Goal: Transaction & Acquisition: Obtain resource

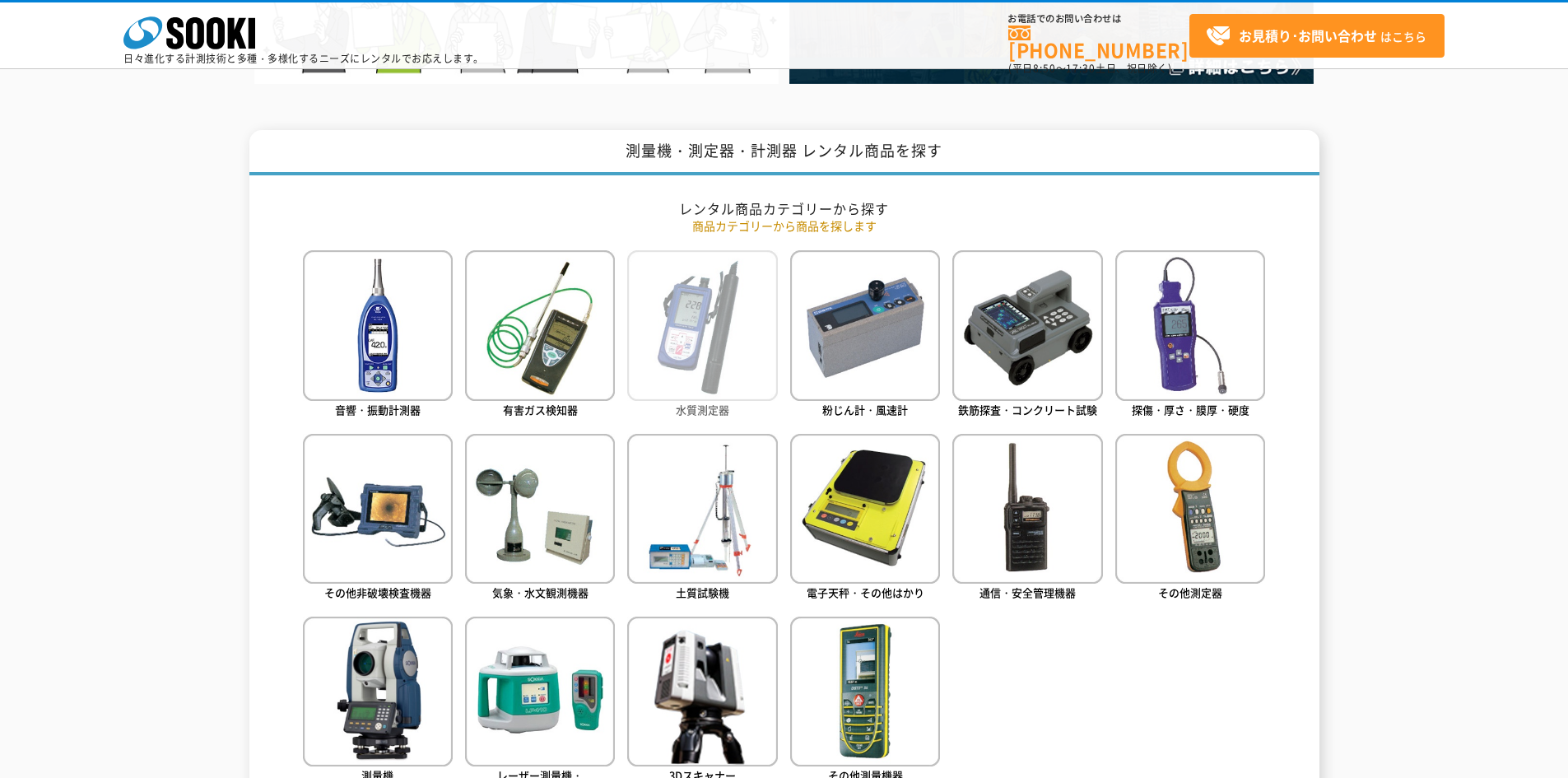
scroll to position [659, 0]
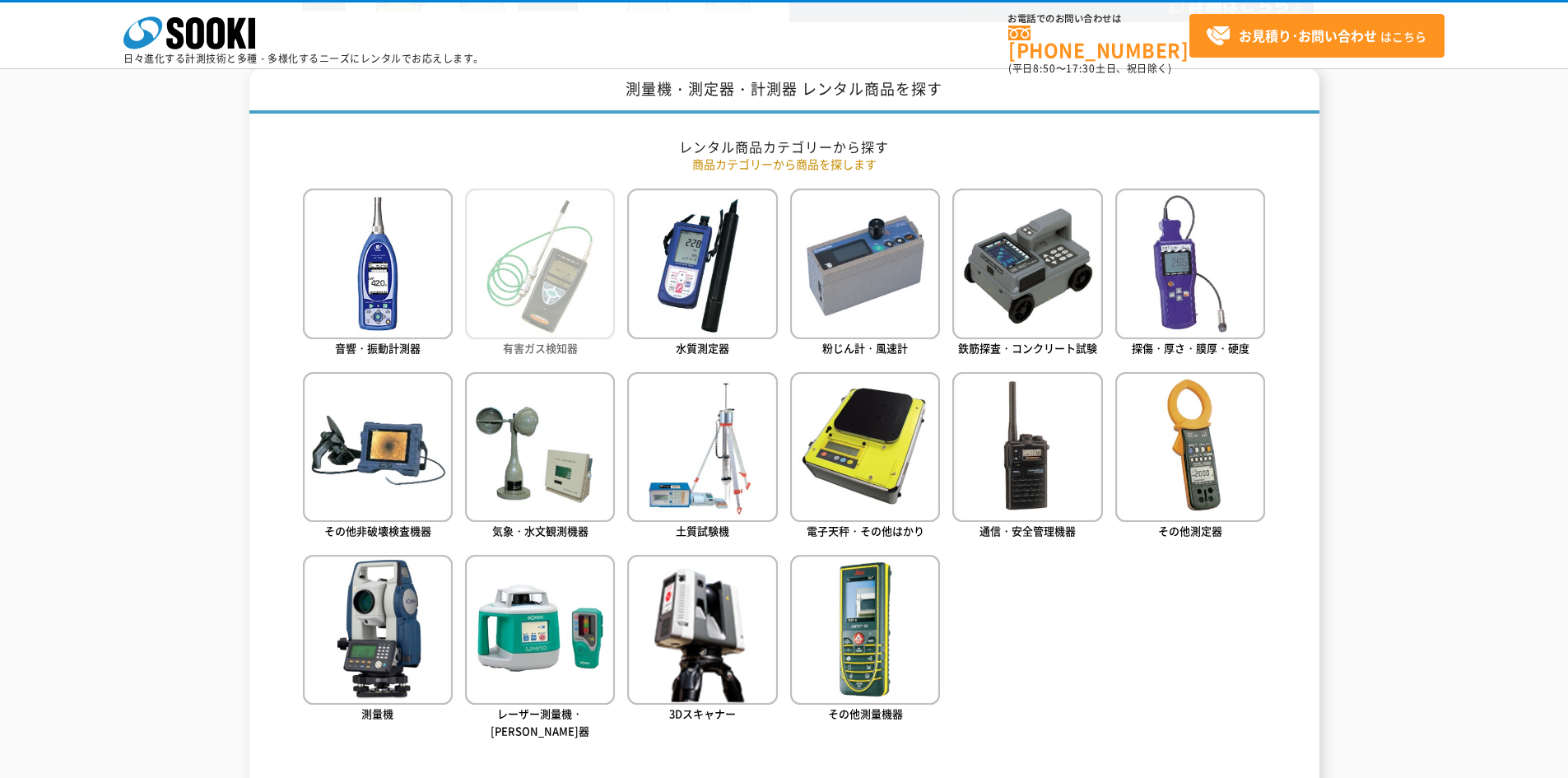
click at [585, 299] on img at bounding box center [540, 263] width 150 height 150
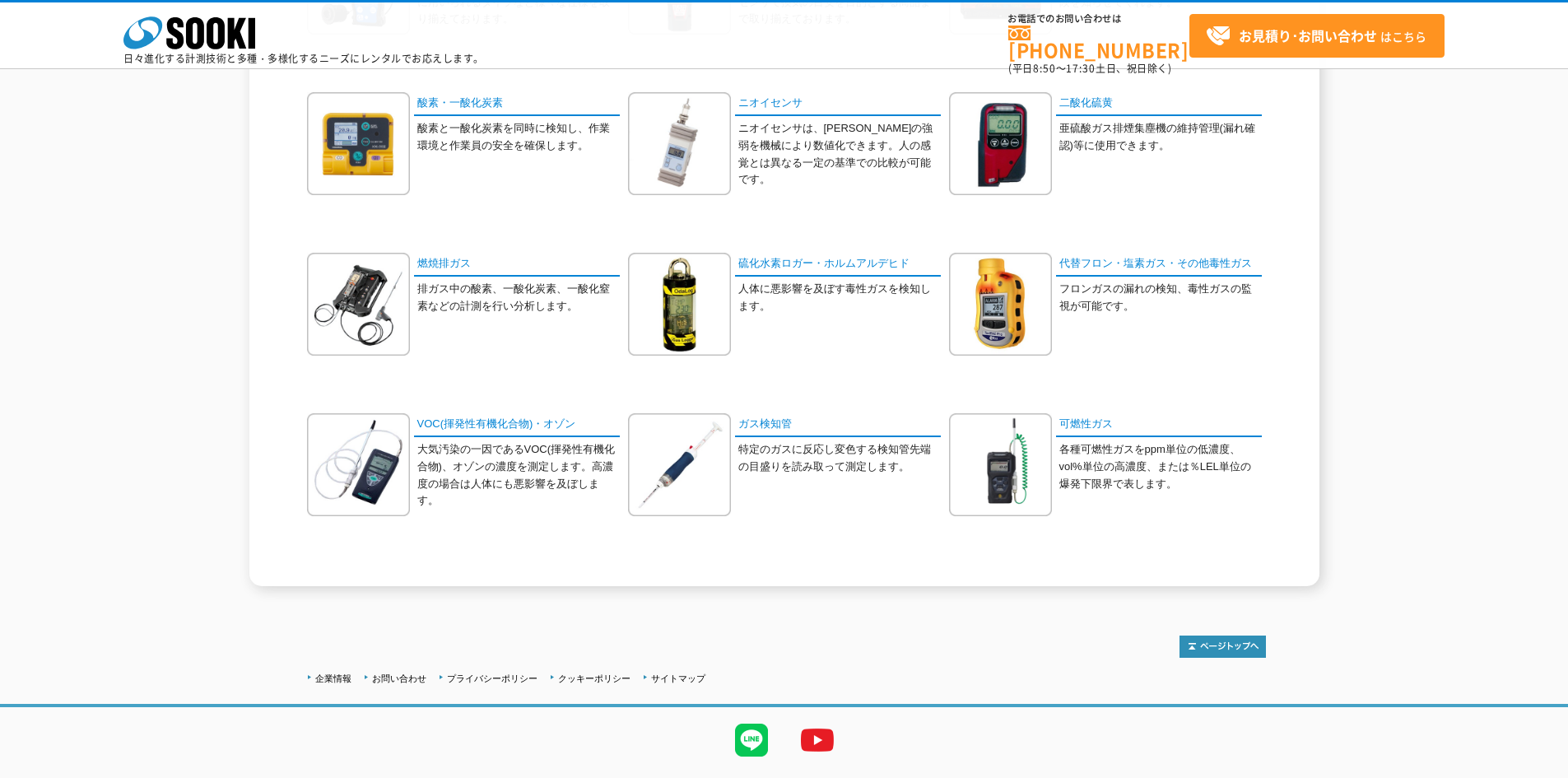
scroll to position [494, 0]
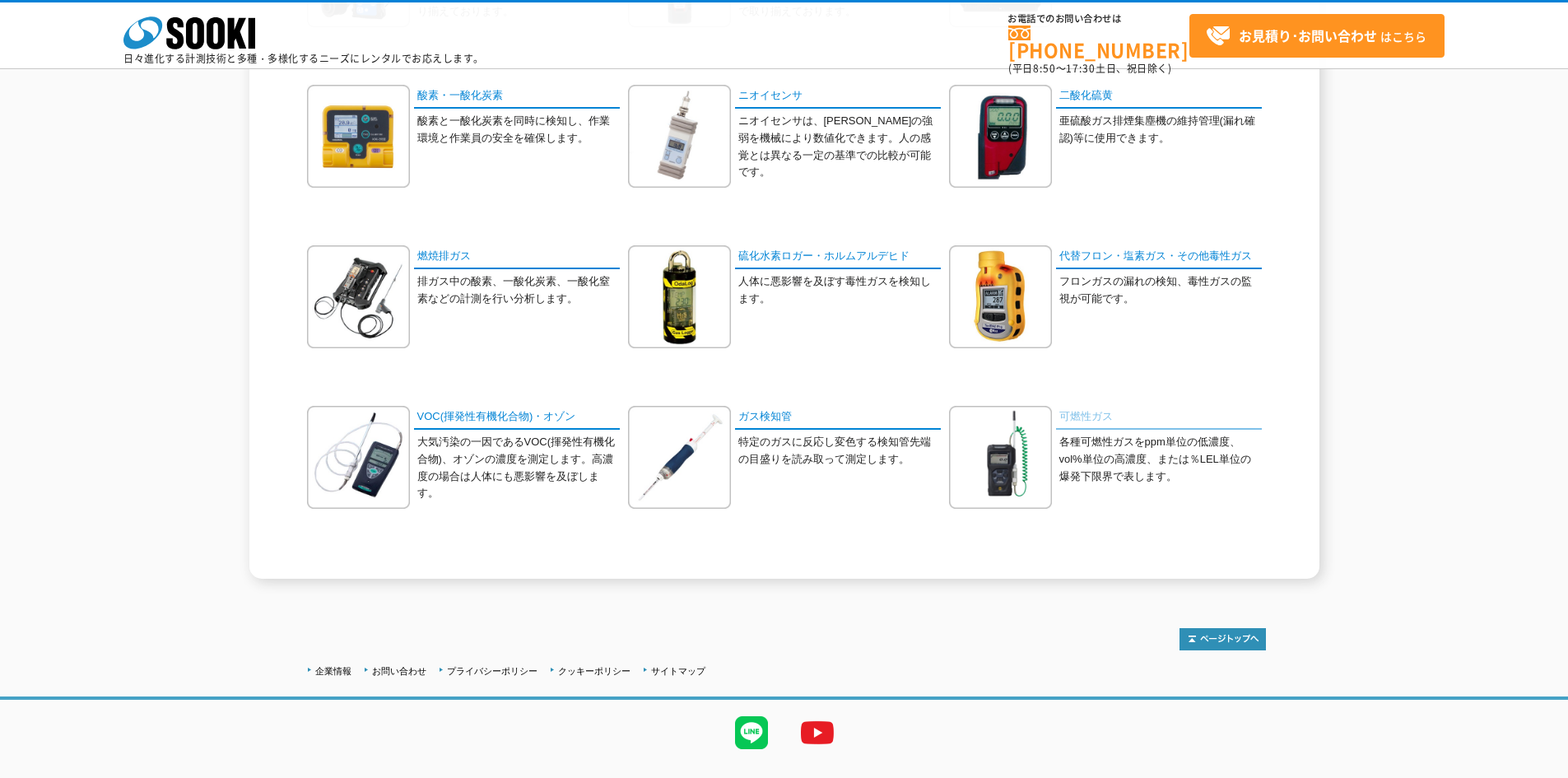
click at [1078, 411] on link "可燃性ガス" at bounding box center [1159, 418] width 206 height 24
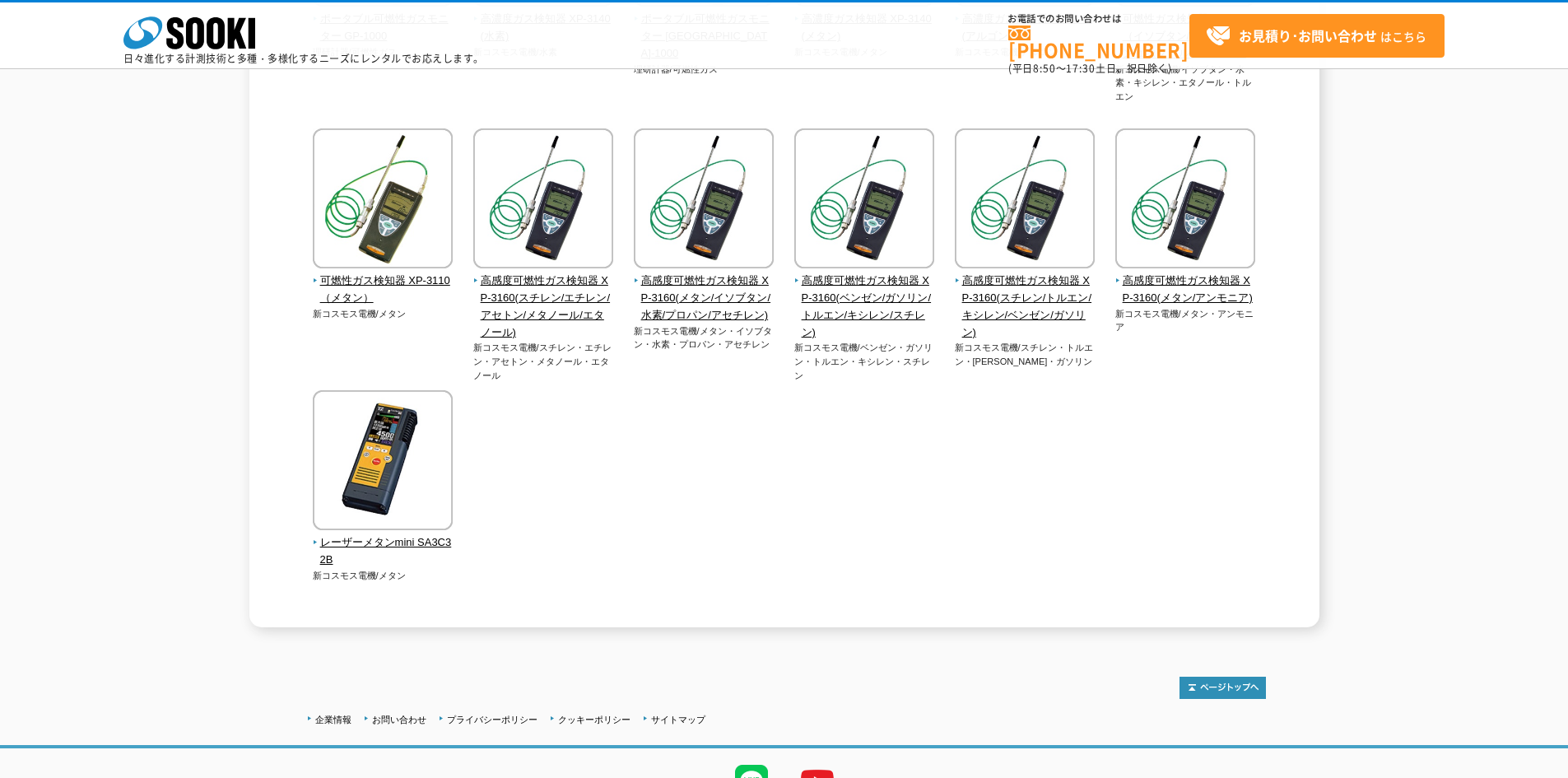
scroll to position [737, 0]
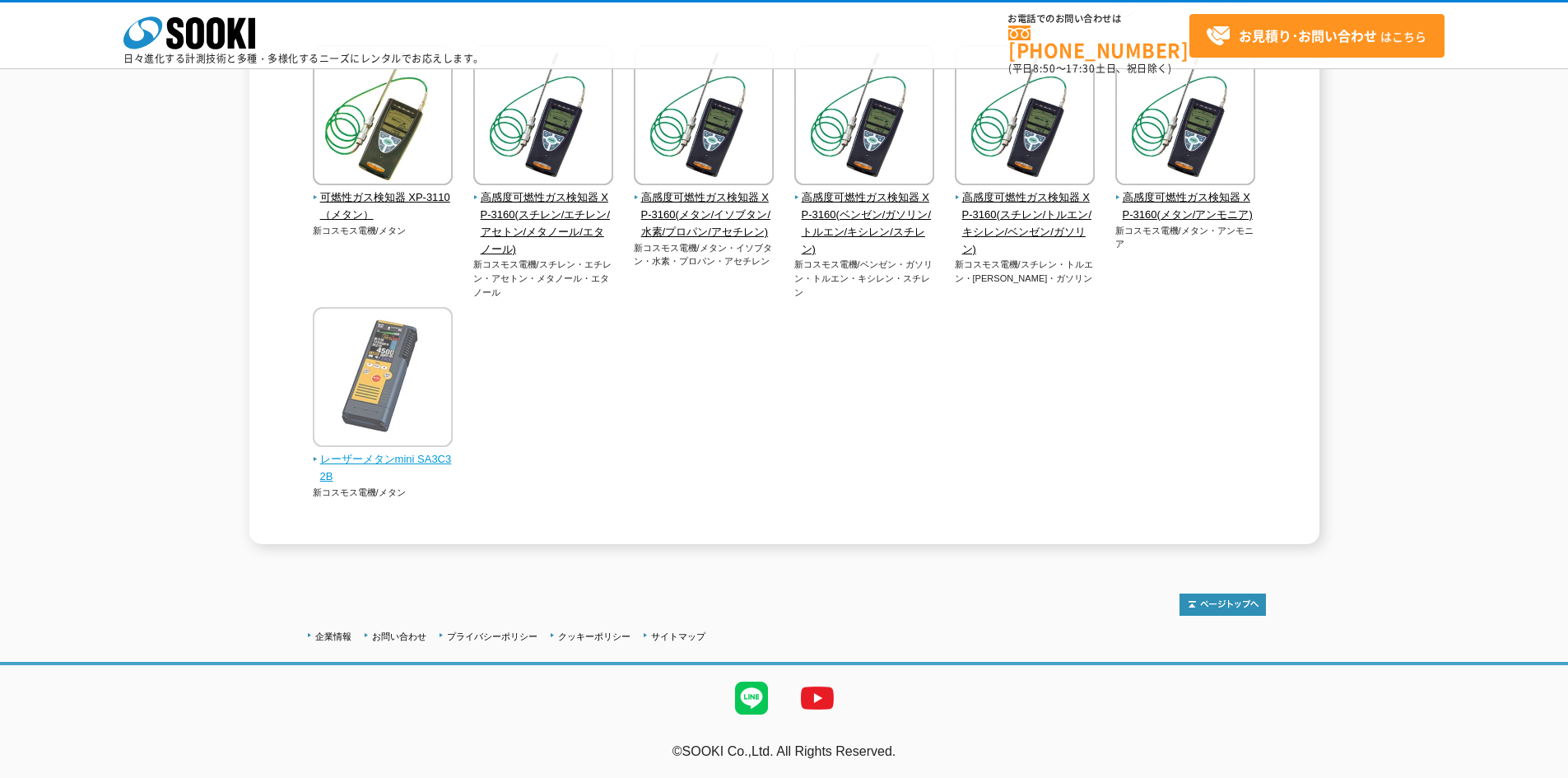
click at [425, 415] on img at bounding box center [382, 379] width 140 height 144
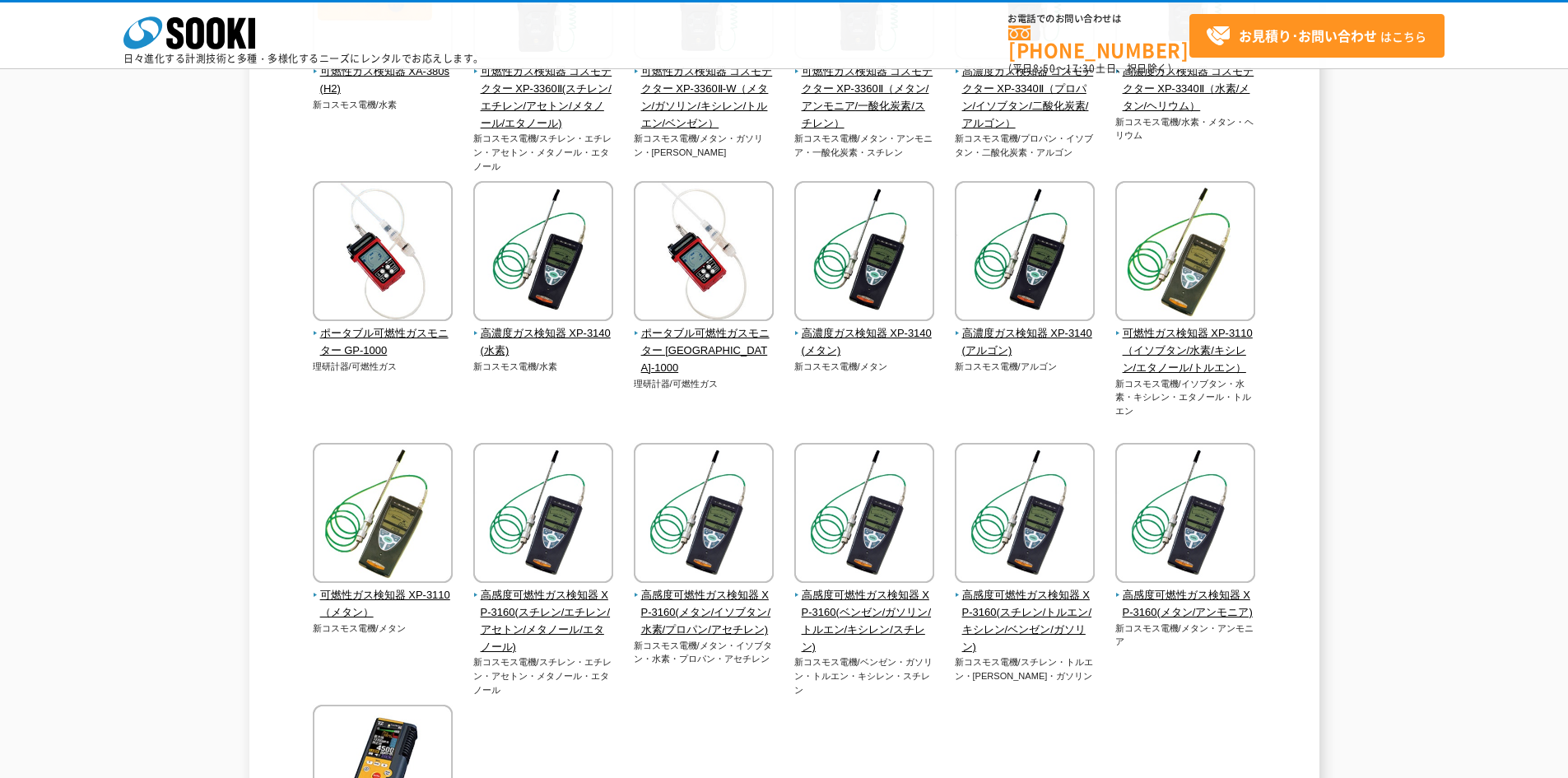
scroll to position [243, 0]
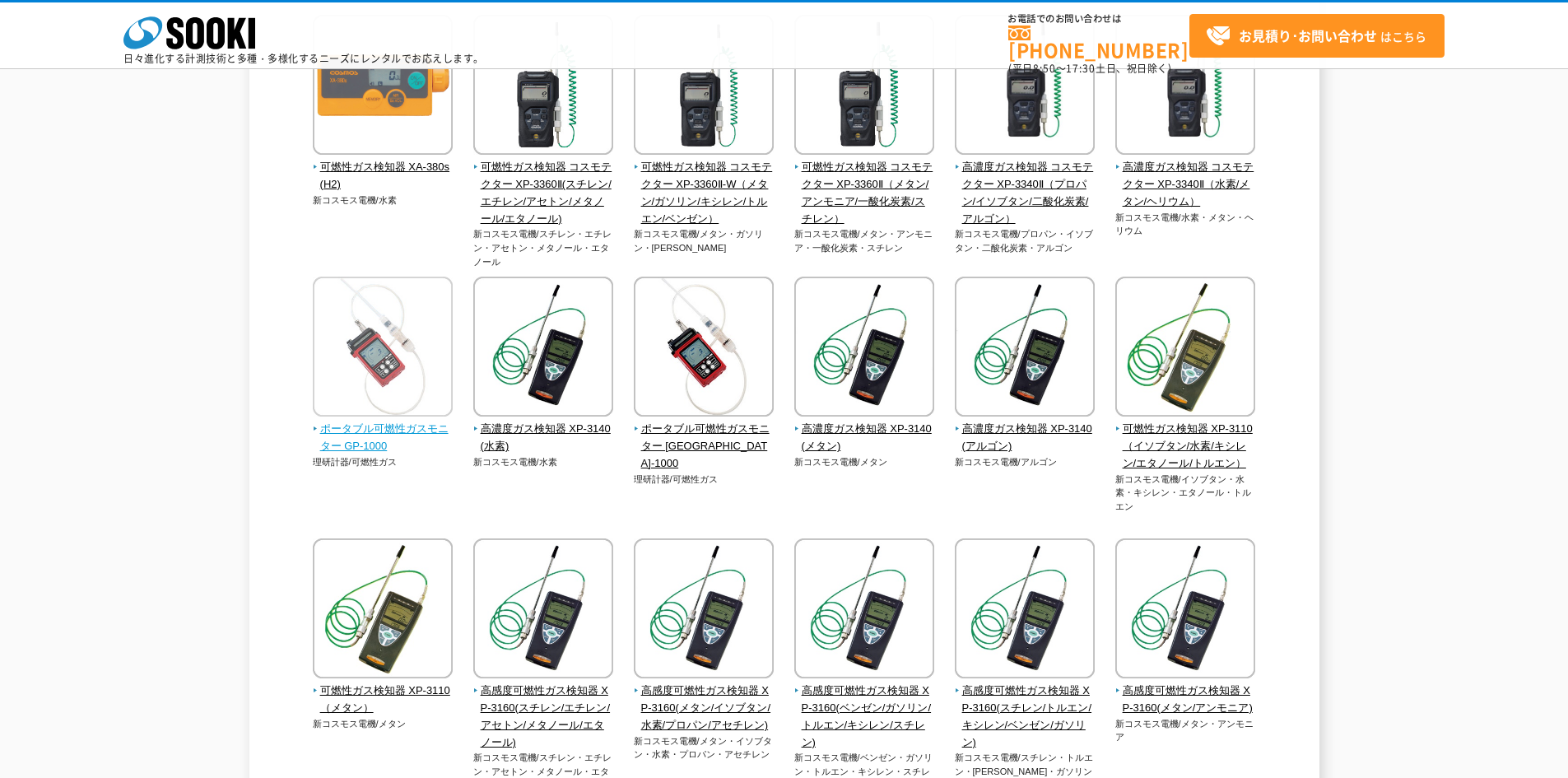
click at [404, 422] on span "ポータブル可燃性ガスモニター GP-1000" at bounding box center [383, 438] width 141 height 34
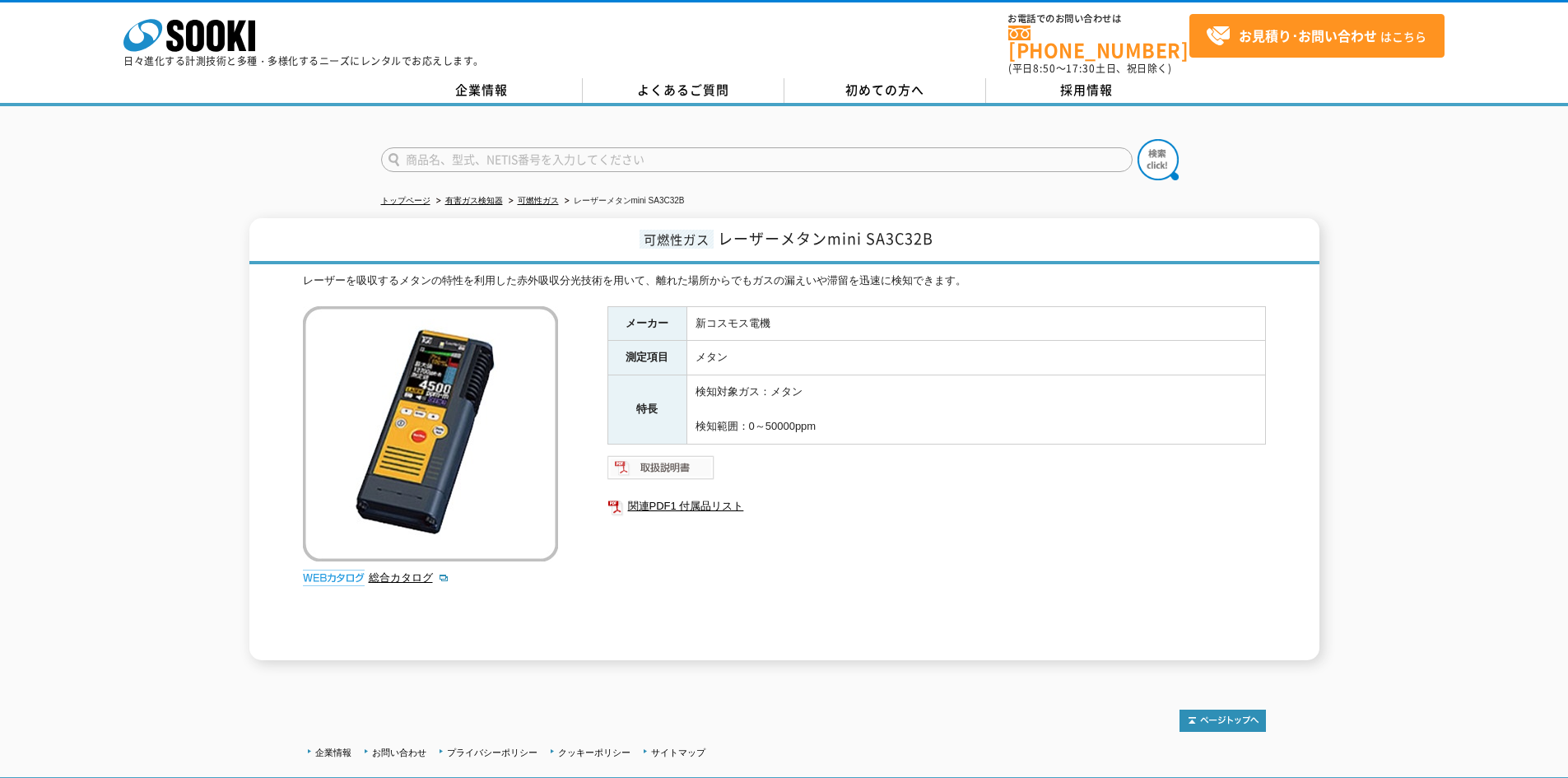
click at [647, 456] on img at bounding box center [661, 468] width 108 height 27
